Goal: Find specific page/section: Find specific page/section

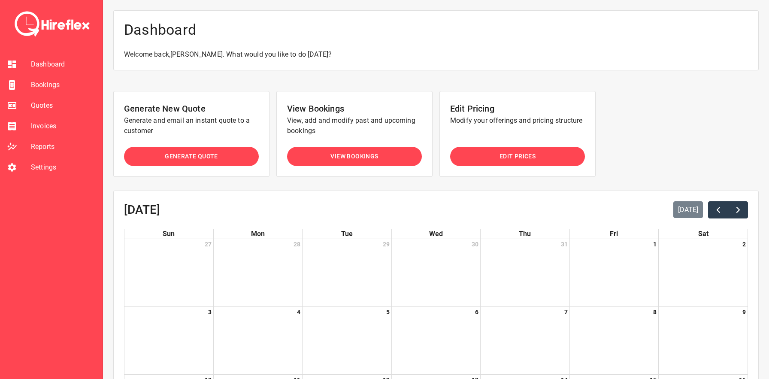
click at [358, 154] on span "View Bookings" at bounding box center [354, 156] width 48 height 11
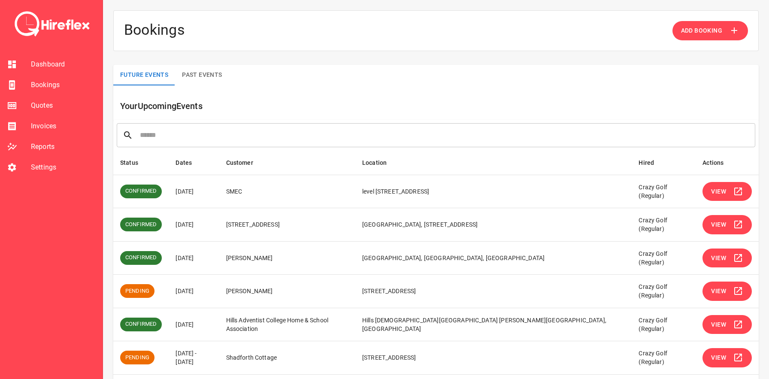
click at [36, 99] on li "Quotes" at bounding box center [51, 105] width 103 height 21
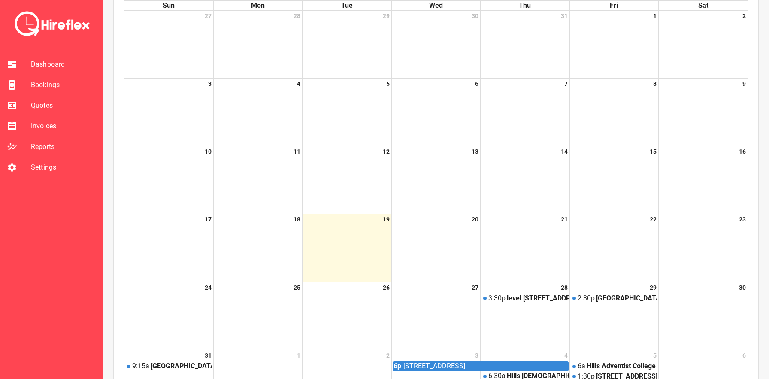
scroll to position [133, 0]
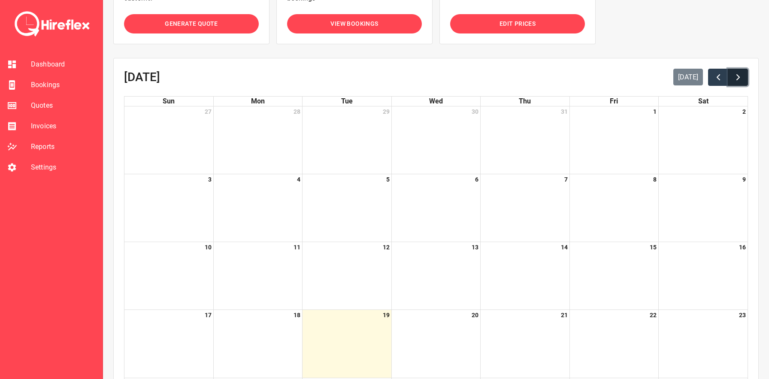
click at [738, 76] on span "button" at bounding box center [738, 77] width 10 height 10
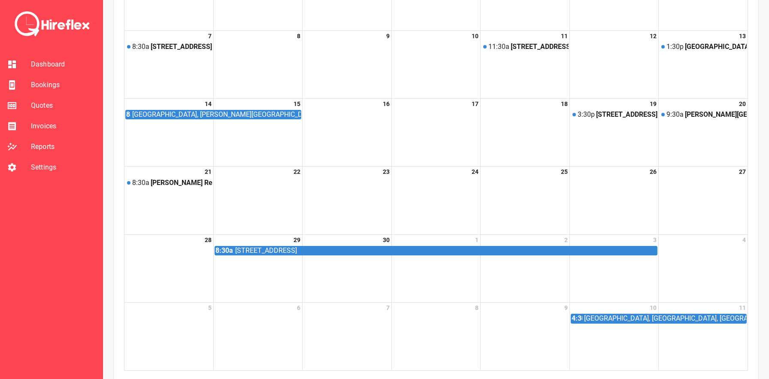
scroll to position [318, 0]
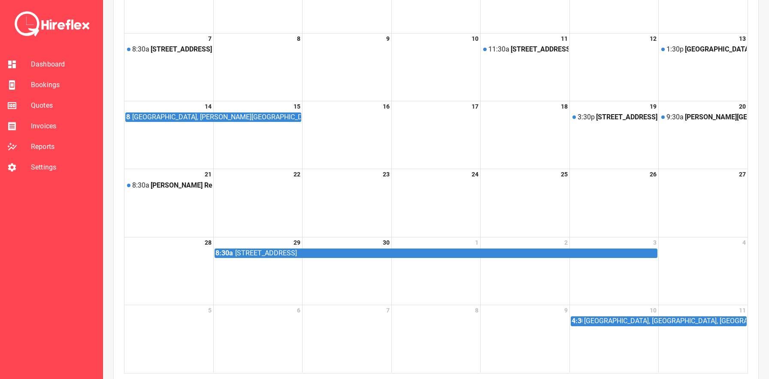
click at [39, 106] on span "Quotes" at bounding box center [63, 105] width 65 height 10
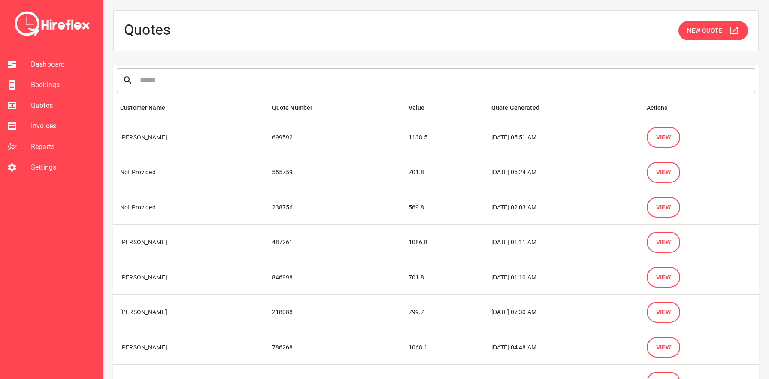
click at [52, 103] on span "Quotes" at bounding box center [63, 105] width 65 height 10
click at [44, 85] on span "Bookings" at bounding box center [63, 85] width 65 height 10
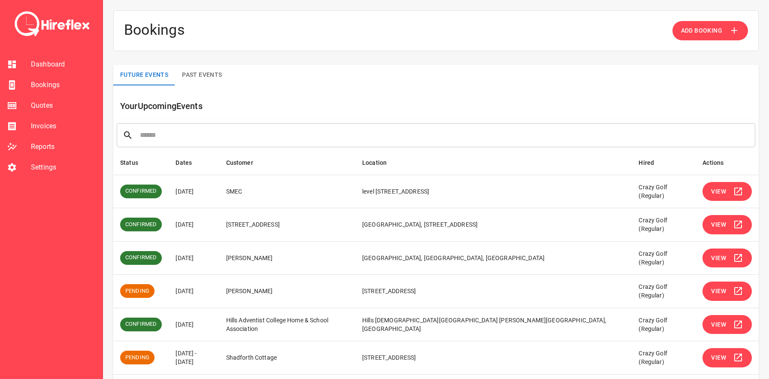
click at [42, 106] on span "Quotes" at bounding box center [63, 105] width 65 height 10
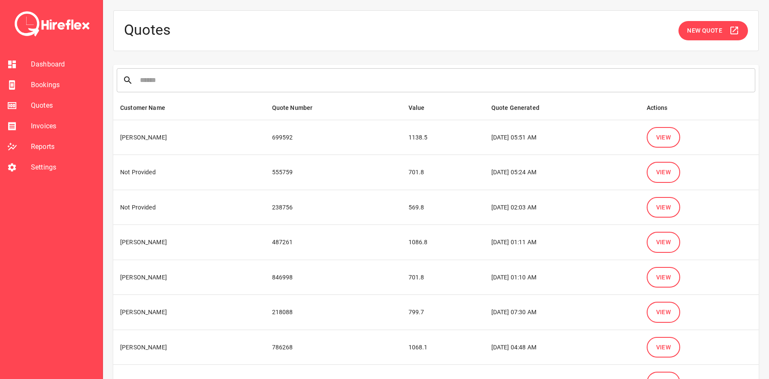
click at [660, 136] on span "View" at bounding box center [663, 137] width 15 height 11
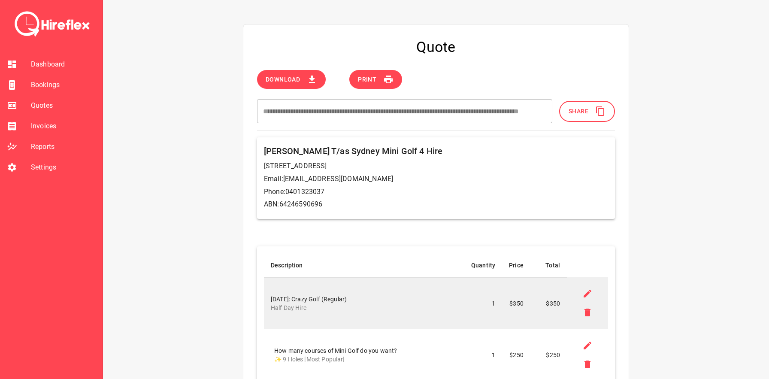
click at [51, 87] on span "Bookings" at bounding box center [63, 85] width 65 height 10
